Goal: Task Accomplishment & Management: Use online tool/utility

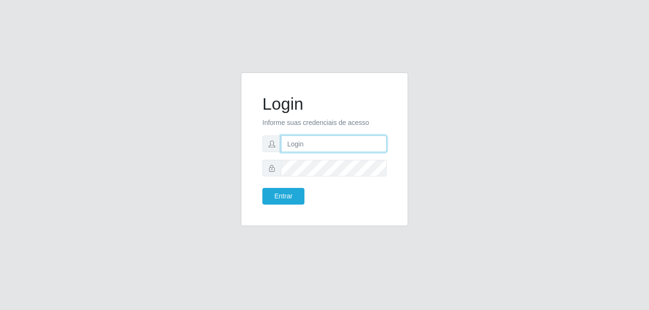
click at [315, 145] on input "text" at bounding box center [334, 144] width 106 height 17
type input "[EMAIL_ADDRESS][DOMAIN_NAME]"
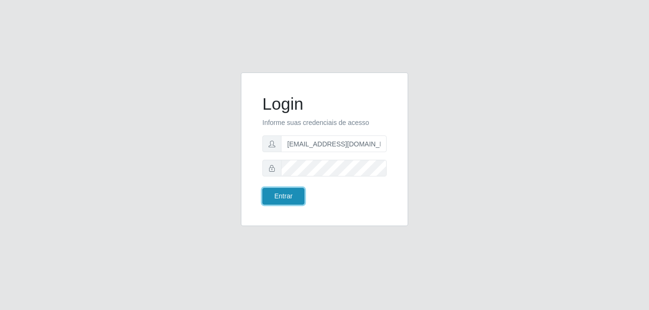
click at [286, 197] on button "Entrar" at bounding box center [283, 196] width 42 height 17
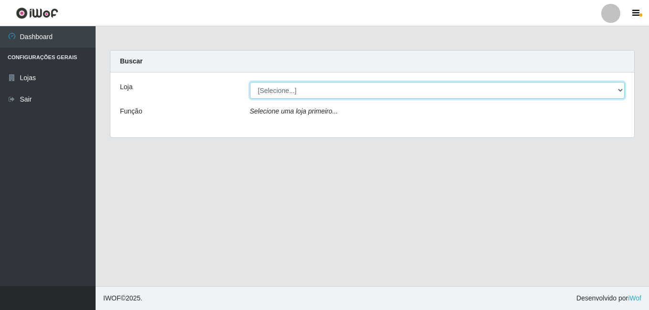
click at [317, 94] on select "[Selecione...] C-[GEOGRAPHIC_DATA]" at bounding box center [437, 90] width 375 height 17
select select "239"
click at [250, 82] on select "[Selecione...] C-[GEOGRAPHIC_DATA]" at bounding box center [437, 90] width 375 height 17
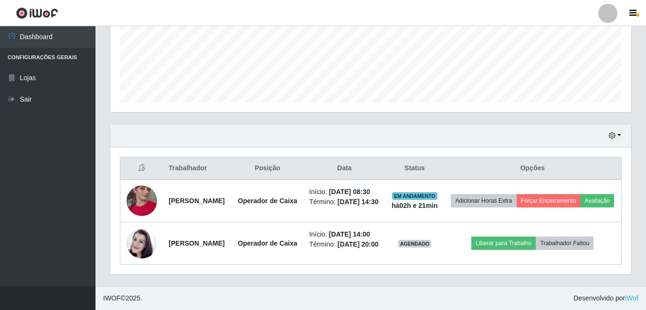
scroll to position [273, 0]
